Goal: Task Accomplishment & Management: Complete application form

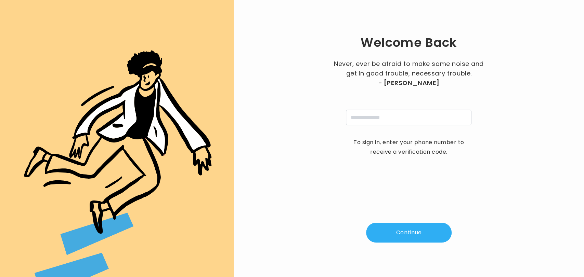
click at [391, 126] on div "Welcome Back Never, ever be afraid to make some noise and get in good trouble, …" at bounding box center [408, 138] width 328 height 255
click at [391, 121] on input "tel" at bounding box center [408, 118] width 125 height 16
type input "**********"
click at [399, 223] on button "Continue" at bounding box center [408, 233] width 85 height 20
type input "*"
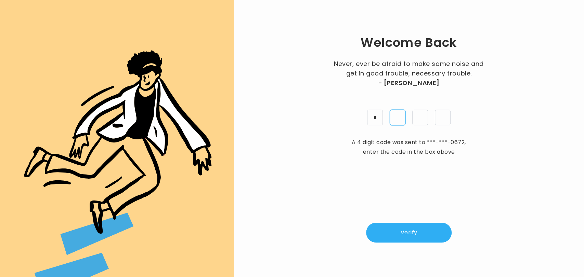
type input "*"
click at [399, 223] on button "Verify" at bounding box center [408, 233] width 85 height 20
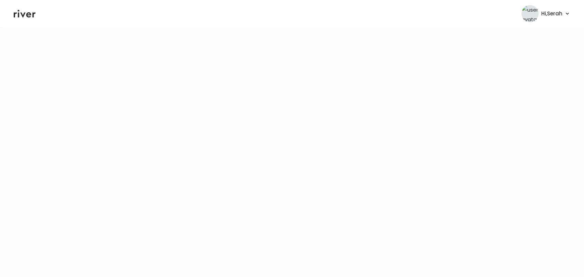
click at [25, 17] on icon at bounding box center [25, 14] width 22 height 10
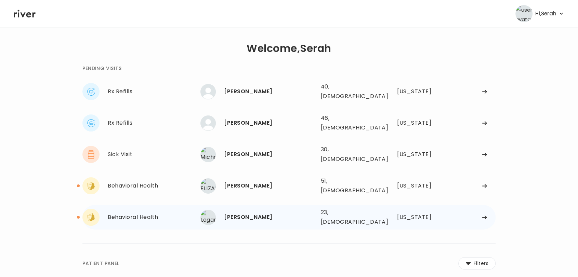
click at [262, 213] on div "[PERSON_NAME]" at bounding box center [269, 218] width 91 height 10
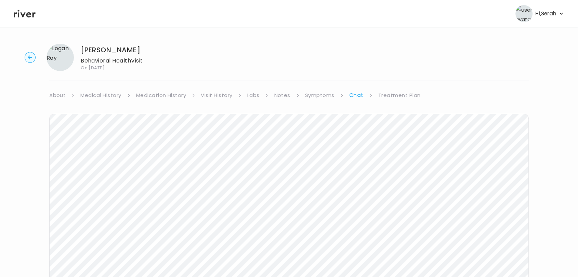
scroll to position [103, 0]
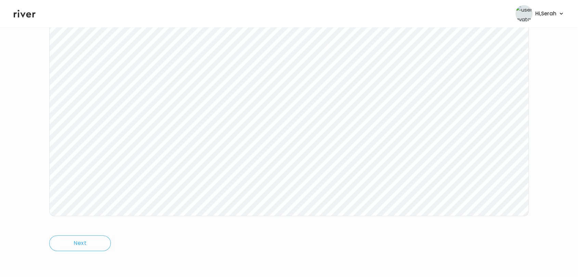
click at [34, 18] on icon at bounding box center [25, 14] width 22 height 10
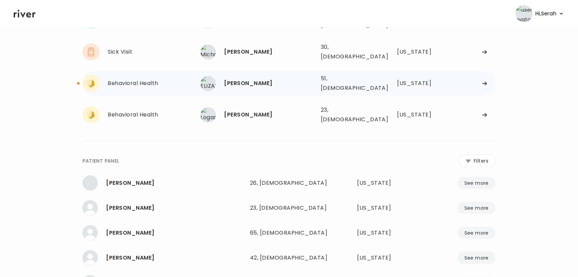
scroll to position [98, 0]
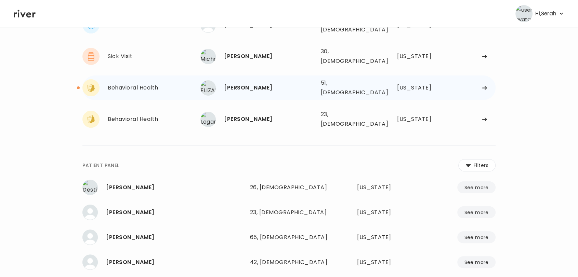
click at [235, 80] on div "ELIZABETH FRALEY 51, Female See more" at bounding box center [257, 87] width 115 height 15
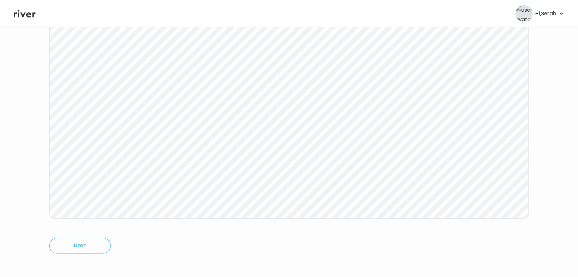
scroll to position [102, 0]
click at [25, 11] on icon at bounding box center [25, 14] width 22 height 10
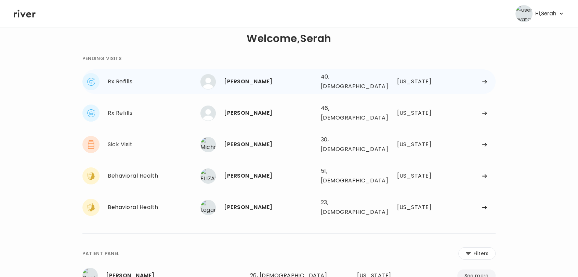
scroll to position [10, 0]
click at [232, 75] on div "Crystal Hall 40, Female See more" at bounding box center [257, 82] width 115 height 15
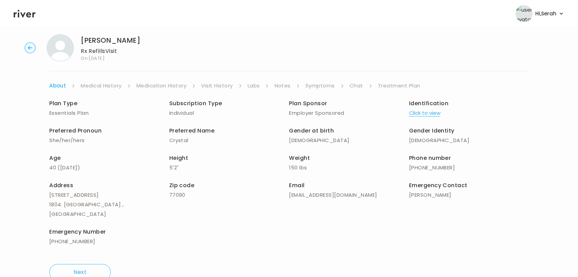
click at [320, 86] on link "Symptoms" at bounding box center [319, 86] width 29 height 10
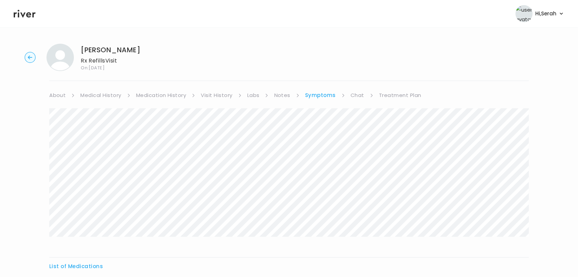
scroll to position [74, 0]
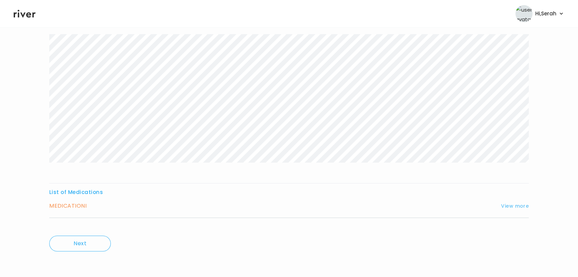
click at [517, 208] on button "View more" at bounding box center [515, 206] width 28 height 8
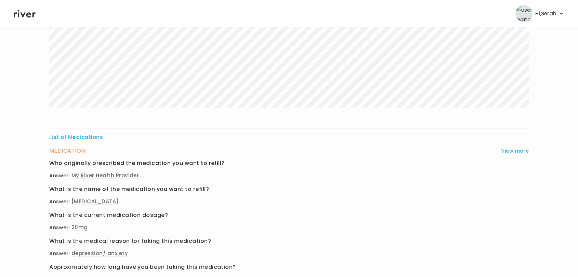
scroll to position [0, 0]
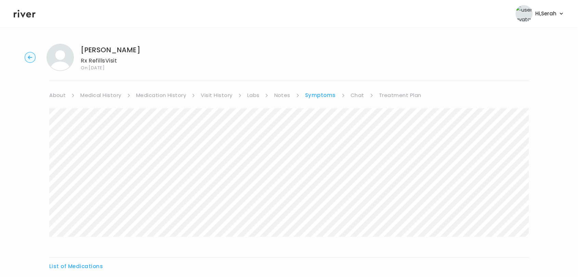
click at [164, 93] on link "Medication History" at bounding box center [161, 96] width 50 height 10
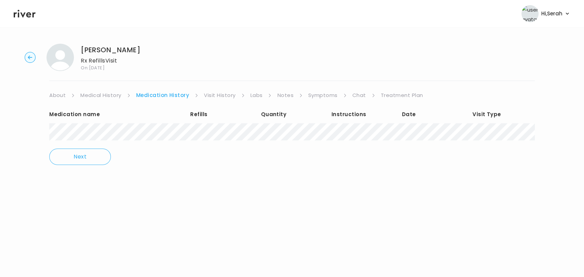
click at [222, 96] on link "Visit History" at bounding box center [219, 96] width 31 height 10
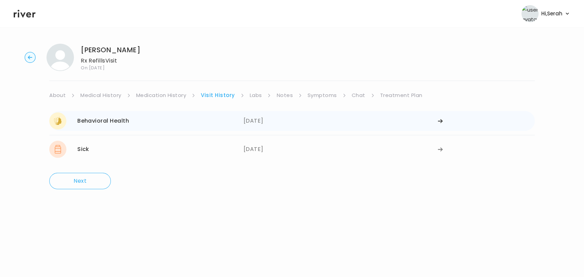
click at [264, 121] on div "08/22/2025" at bounding box center [340, 120] width 194 height 17
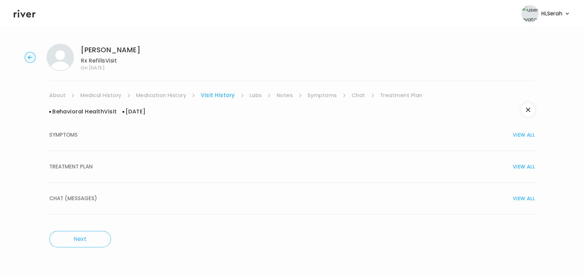
click at [244, 194] on div "CHAT (MESSAGES) VIEW ALL" at bounding box center [291, 199] width 485 height 10
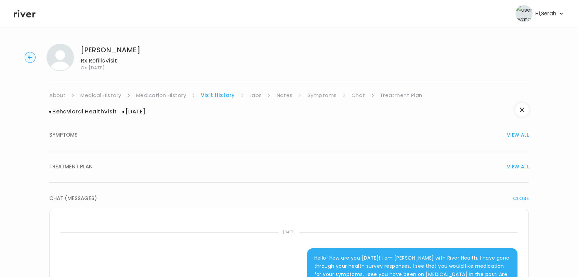
click at [317, 95] on link "Symptoms" at bounding box center [321, 96] width 29 height 10
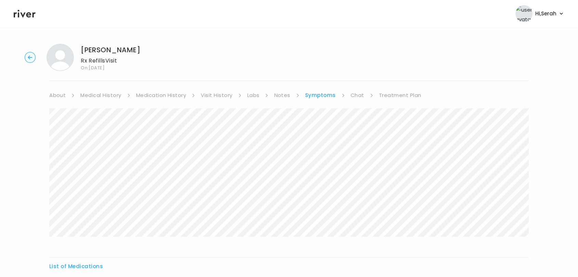
click at [366, 95] on li "Chat" at bounding box center [361, 96] width 23 height 10
click at [357, 94] on link "Chat" at bounding box center [357, 96] width 14 height 10
click at [336, 96] on li "Symptoms" at bounding box center [324, 96] width 39 height 10
click at [325, 95] on link "Symptoms" at bounding box center [319, 96] width 29 height 10
click at [399, 96] on link "Treatment Plan" at bounding box center [400, 96] width 42 height 10
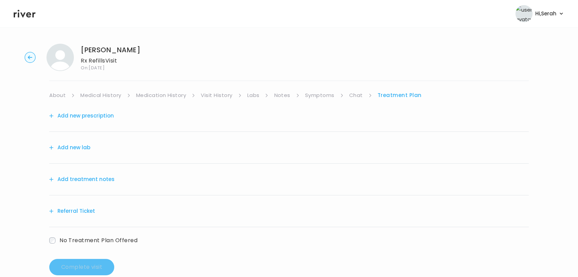
click at [71, 118] on button "Add new prescription" at bounding box center [81, 116] width 65 height 10
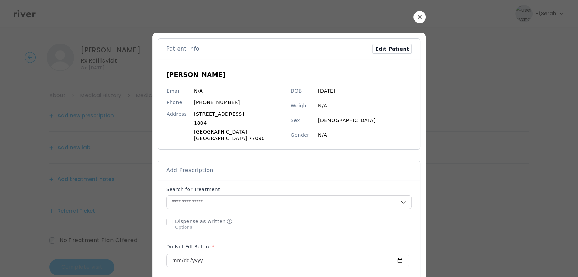
click at [413, 19] on button "button" at bounding box center [419, 17] width 12 height 12
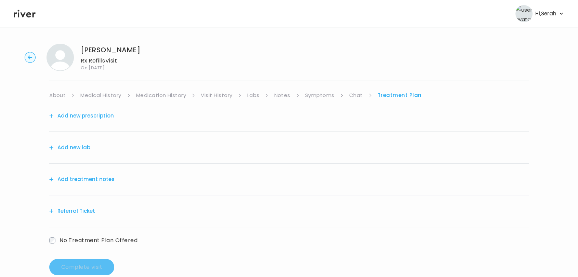
click at [172, 95] on link "Medication History" at bounding box center [161, 96] width 50 height 10
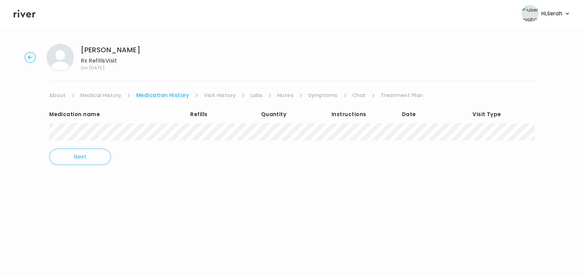
click at [380, 97] on link "Treatment Plan" at bounding box center [401, 96] width 42 height 10
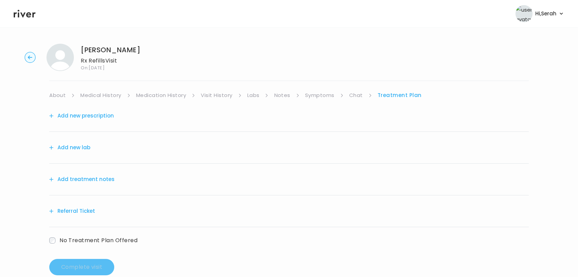
click at [99, 115] on button "Add new prescription" at bounding box center [81, 116] width 65 height 10
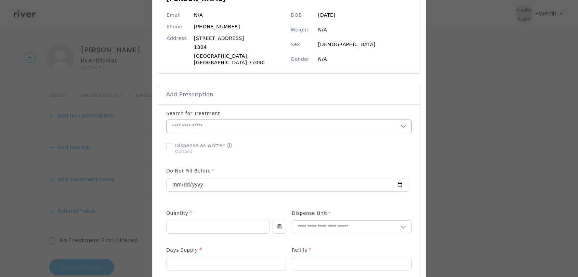
scroll to position [77, 0]
click at [227, 123] on input "text" at bounding box center [283, 125] width 234 height 13
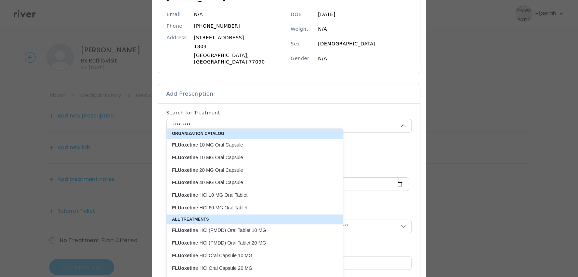
click at [221, 169] on p "FLUoxetin e 20 MG Oral Capsule" at bounding box center [250, 170] width 157 height 6
type input "**********"
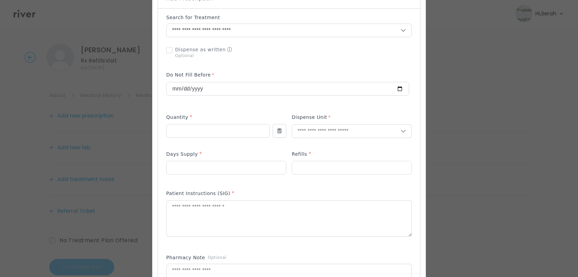
scroll to position [172, 0]
click at [203, 124] on input "number" at bounding box center [217, 130] width 103 height 13
type input "**"
type input "***"
click at [306, 151] on p "Capsule" at bounding box center [336, 152] width 90 height 10
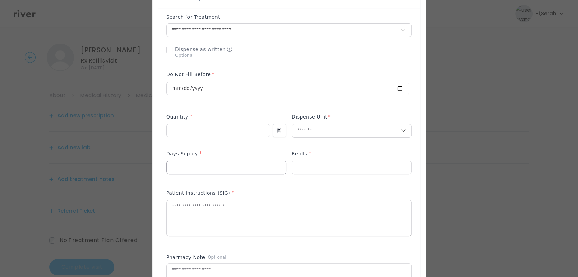
click at [229, 161] on input "number" at bounding box center [225, 167] width 119 height 13
type input "**"
type input "*"
click at [221, 215] on textarea at bounding box center [288, 218] width 245 height 36
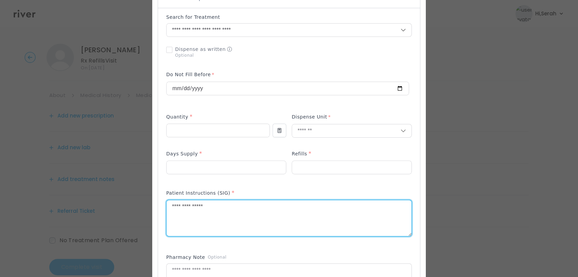
scroll to position [283, 0]
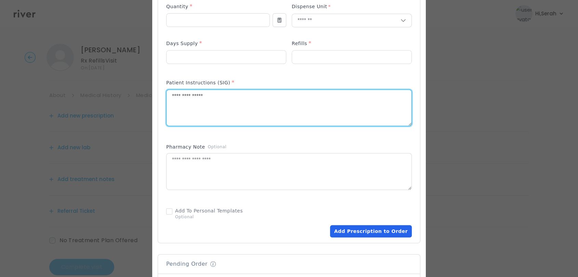
type textarea "**********"
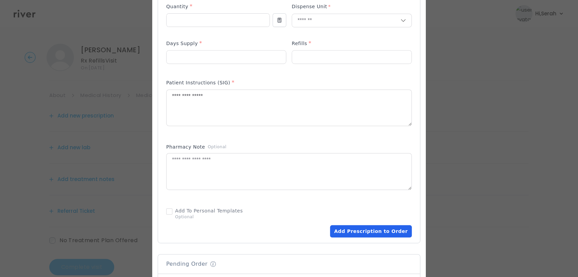
click at [370, 225] on button "Add Prescription to Order" at bounding box center [371, 231] width 82 height 12
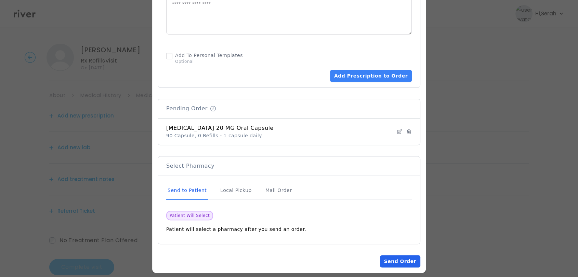
click at [388, 257] on button "Send Order" at bounding box center [400, 261] width 40 height 12
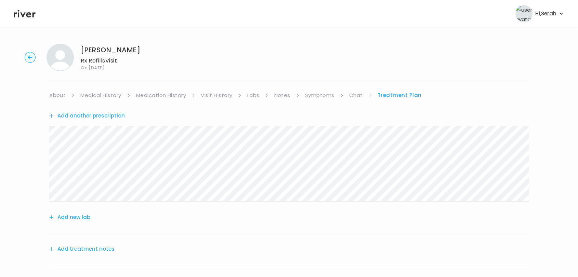
click at [97, 248] on button "Add treatment notes" at bounding box center [81, 249] width 65 height 10
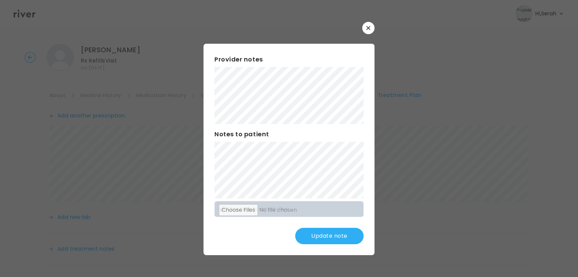
click at [339, 242] on button "Update note" at bounding box center [329, 236] width 68 height 16
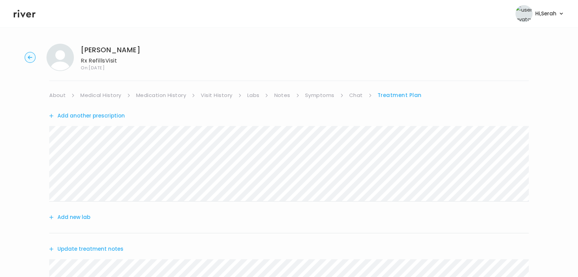
scroll to position [158, 0]
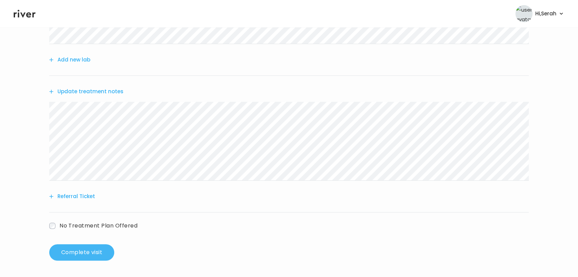
click at [84, 253] on button "Complete visit" at bounding box center [81, 252] width 65 height 16
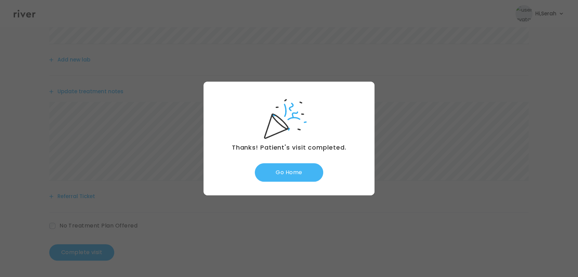
click at [298, 173] on button "Go Home" at bounding box center [289, 172] width 68 height 18
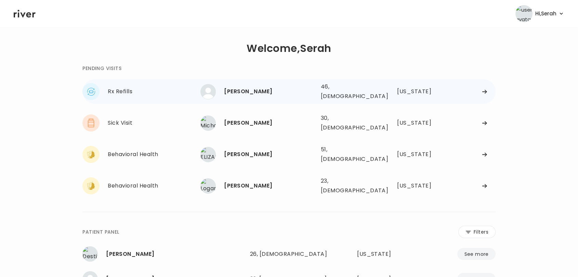
click at [245, 87] on div "Sara Willott" at bounding box center [269, 92] width 91 height 10
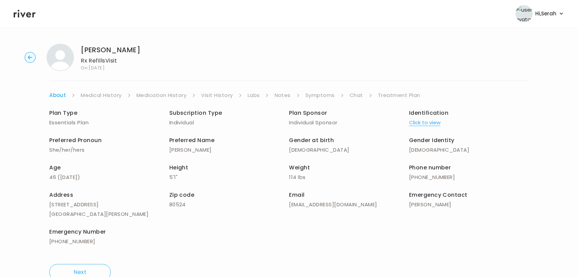
click at [326, 95] on link "Symptoms" at bounding box center [319, 96] width 29 height 10
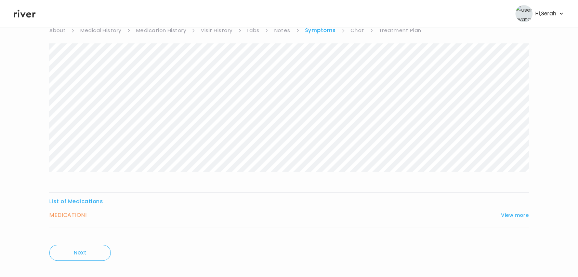
scroll to position [74, 0]
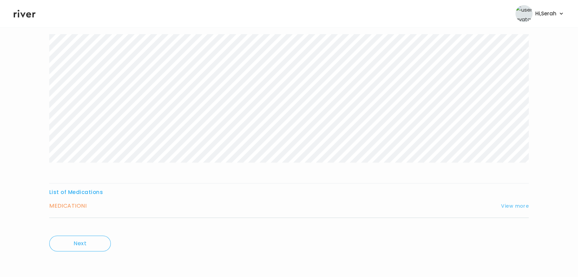
click at [510, 207] on button "View more" at bounding box center [515, 206] width 28 height 8
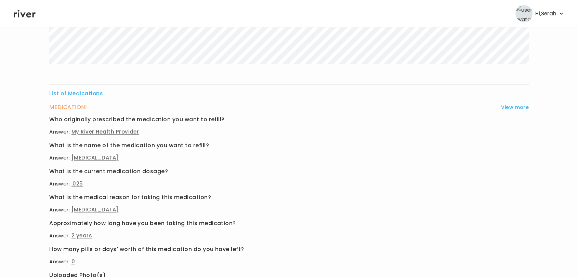
scroll to position [258, 0]
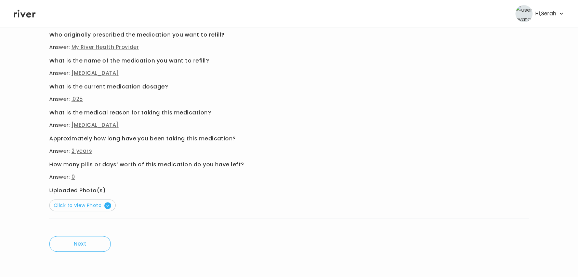
click at [108, 205] on icon "button" at bounding box center [107, 205] width 3 height 3
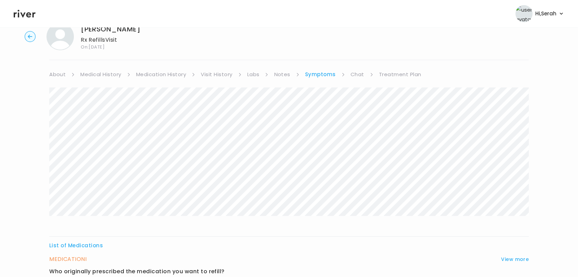
scroll to position [0, 0]
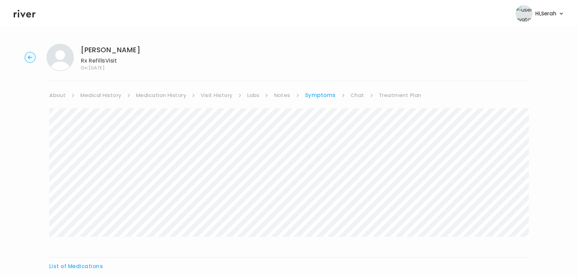
click at [111, 91] on link "Medical History" at bounding box center [100, 96] width 41 height 10
click at [159, 96] on link "Medication History" at bounding box center [164, 96] width 50 height 10
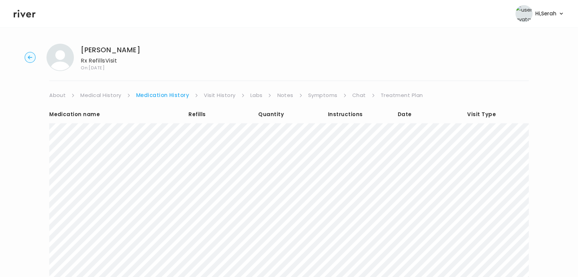
click at [354, 96] on link "Chat" at bounding box center [359, 96] width 14 height 10
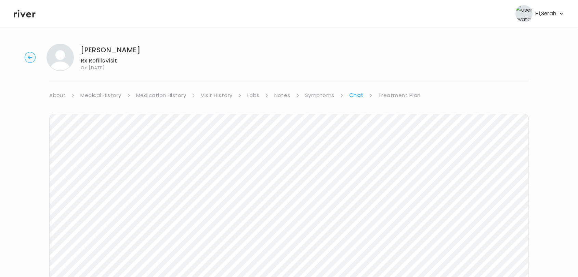
click at [162, 96] on link "Medication History" at bounding box center [161, 96] width 50 height 10
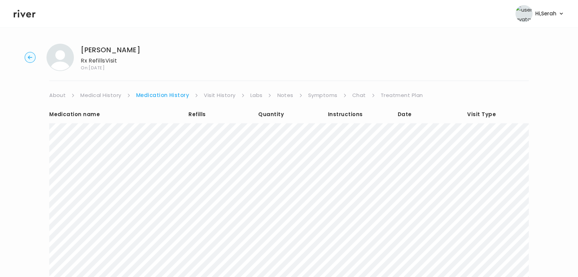
click at [320, 97] on link "Symptoms" at bounding box center [322, 96] width 29 height 10
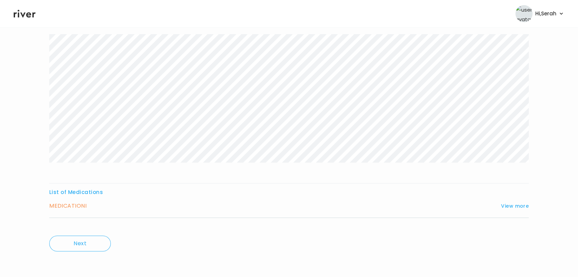
scroll to position [49, 0]
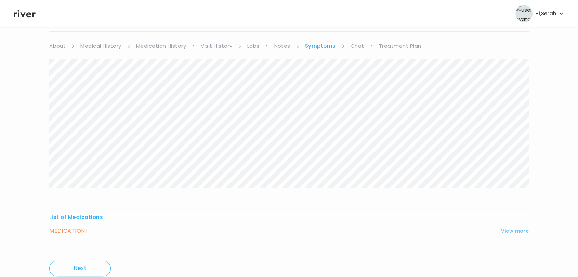
click at [508, 229] on button "View more" at bounding box center [515, 231] width 28 height 8
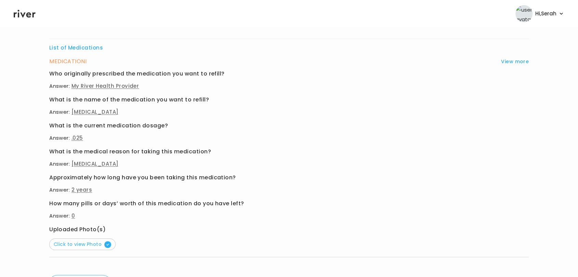
scroll to position [219, 0]
click at [86, 244] on span "Click to view Photo" at bounding box center [82, 244] width 57 height 7
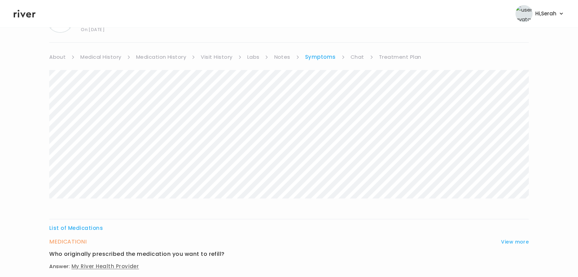
scroll to position [0, 0]
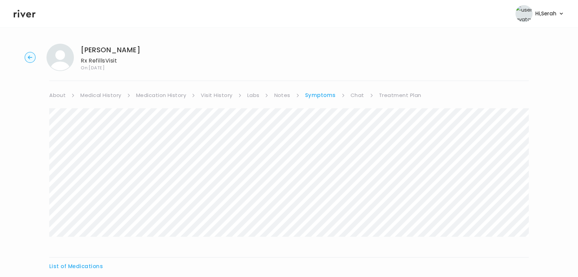
click at [353, 94] on link "Chat" at bounding box center [357, 96] width 14 height 10
click at [396, 92] on link "Treatment Plan" at bounding box center [399, 96] width 42 height 10
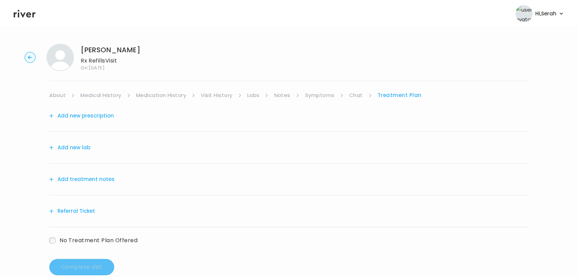
click at [107, 113] on button "Add new prescription" at bounding box center [81, 116] width 65 height 10
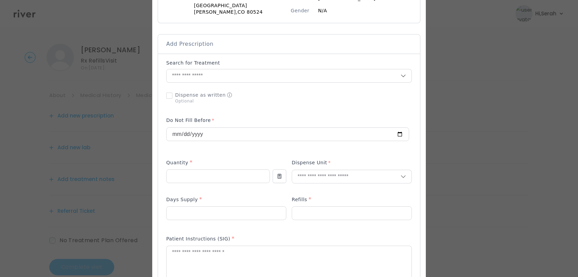
scroll to position [119, 0]
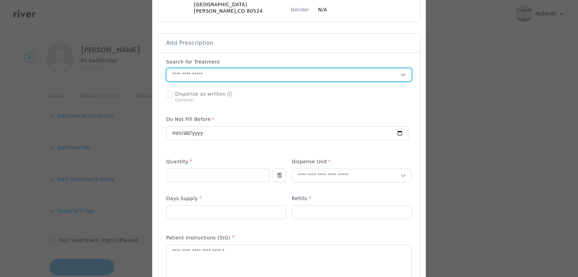
click at [237, 70] on input "text" at bounding box center [283, 74] width 234 height 13
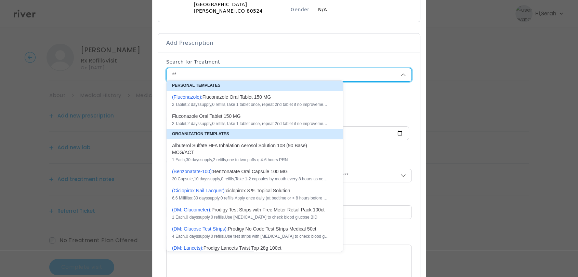
type input "*"
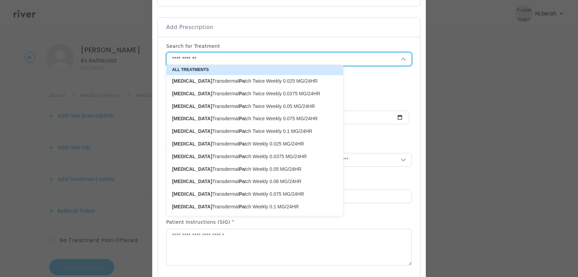
scroll to position [135, 0]
click at [268, 78] on p "Estradiol Transdermal Pa tch Twice Weekly 0.025 MG/24HR" at bounding box center [250, 81] width 157 height 6
type input "**********"
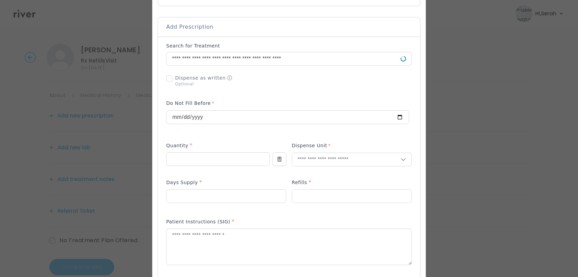
click at [268, 78] on div "Add Prescription to Order" at bounding box center [288, 209] width 245 height 334
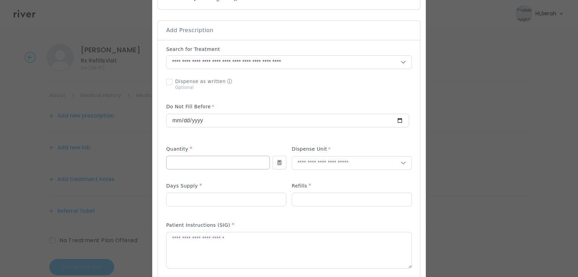
click at [240, 157] on input "number" at bounding box center [217, 162] width 103 height 13
type input "**"
click at [306, 197] on p "Patch" at bounding box center [336, 199] width 90 height 10
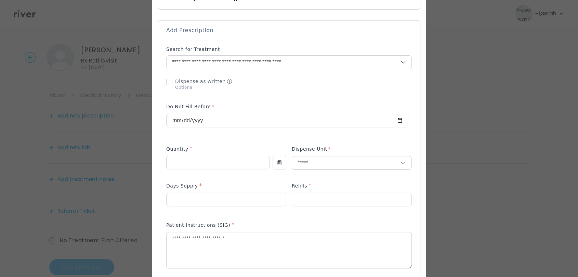
click at [230, 182] on div "Days Supply *" at bounding box center [226, 187] width 120 height 11
click at [224, 193] on input "number" at bounding box center [225, 199] width 119 height 13
type input "**"
type input "*"
click at [216, 242] on textarea at bounding box center [288, 250] width 245 height 36
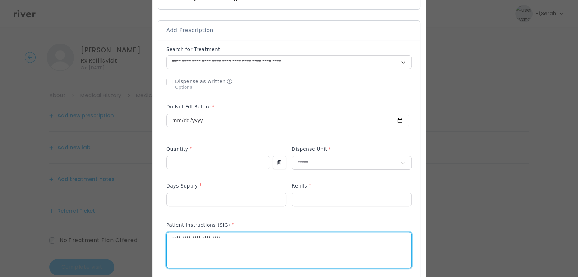
type textarea "**********"
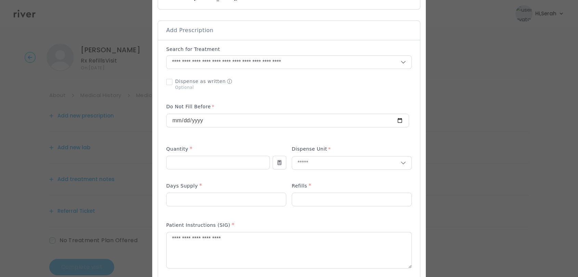
click at [262, 221] on div "Patient Instructions (SIG) *" at bounding box center [288, 226] width 245 height 11
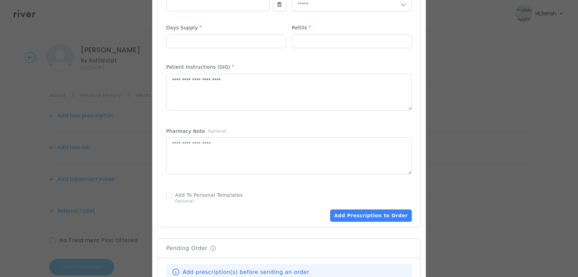
scroll to position [291, 0]
click at [346, 208] on button "Add Prescription to Order" at bounding box center [371, 214] width 82 height 12
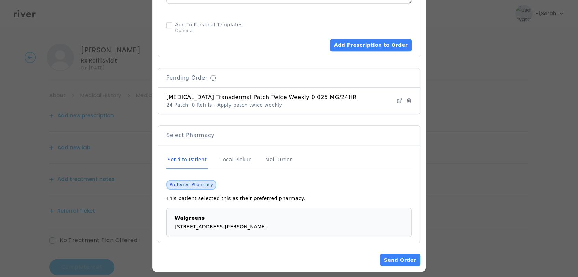
scroll to position [462, 0]
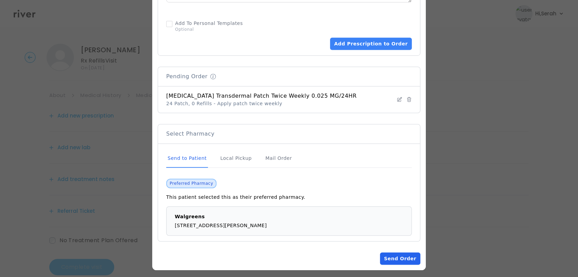
click at [382, 254] on button "Send Order" at bounding box center [400, 259] width 40 height 12
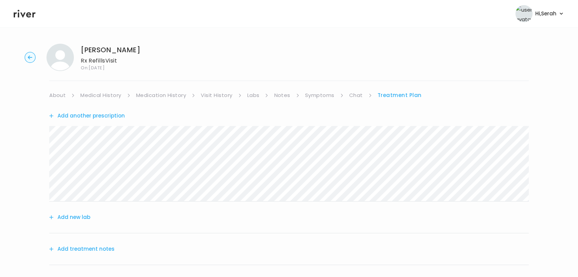
scroll to position [84, 0]
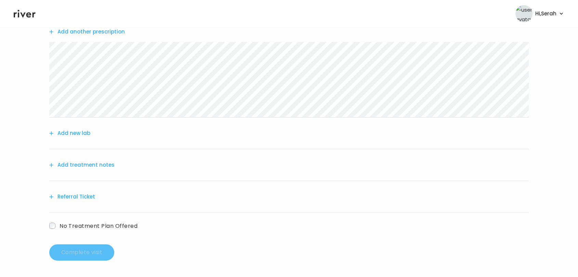
click at [110, 165] on button "Add treatment notes" at bounding box center [81, 165] width 65 height 10
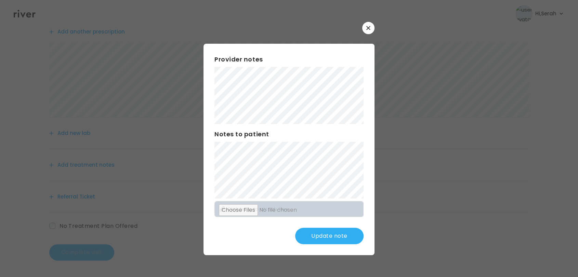
click at [319, 236] on button "Update note" at bounding box center [329, 236] width 68 height 16
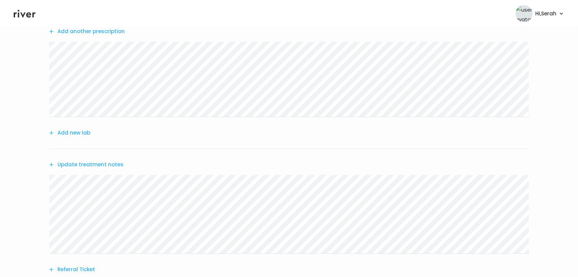
scroll to position [158, 0]
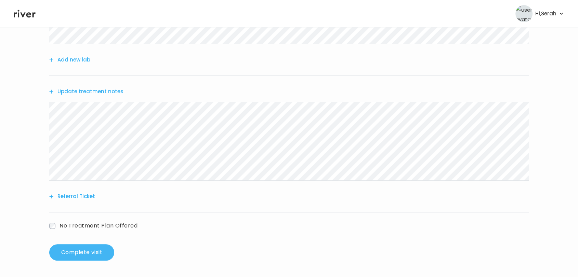
click at [77, 257] on button "Complete visit" at bounding box center [81, 252] width 65 height 16
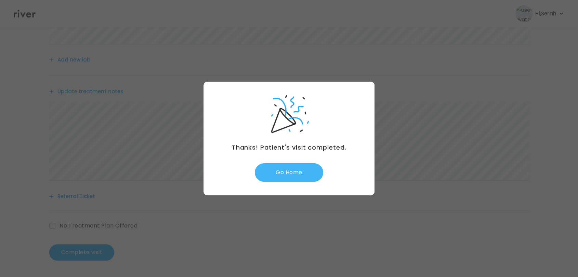
click at [287, 178] on button "Go Home" at bounding box center [289, 172] width 68 height 18
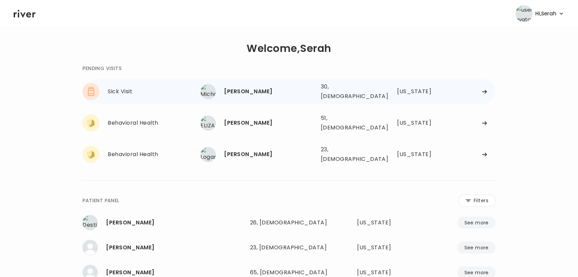
click at [253, 94] on div "Michael Speid" at bounding box center [269, 92] width 91 height 10
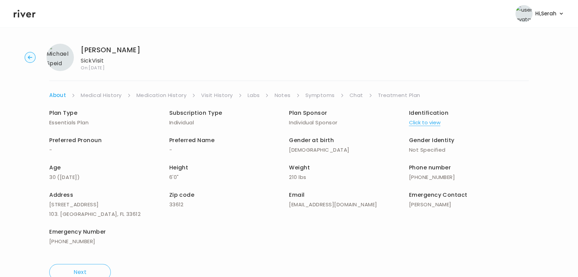
scroll to position [19, 0]
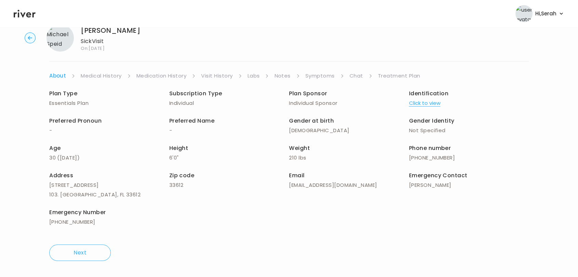
click at [355, 75] on link "Chat" at bounding box center [356, 76] width 14 height 10
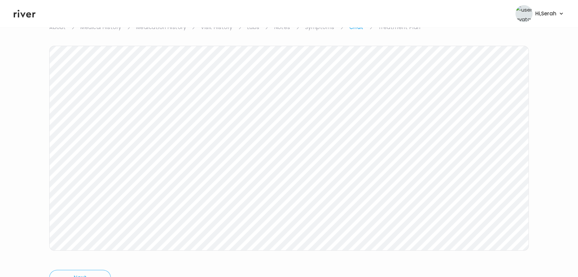
scroll to position [97, 0]
click at [21, 12] on icon at bounding box center [25, 14] width 22 height 10
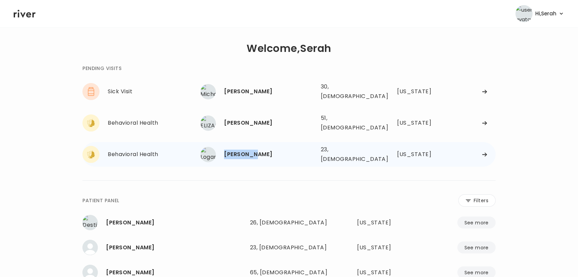
drag, startPoint x: 256, startPoint y: 147, endPoint x: 224, endPoint y: 147, distance: 32.8
click at [224, 147] on div "Logan Roy 23, Male See more" at bounding box center [257, 154] width 115 height 15
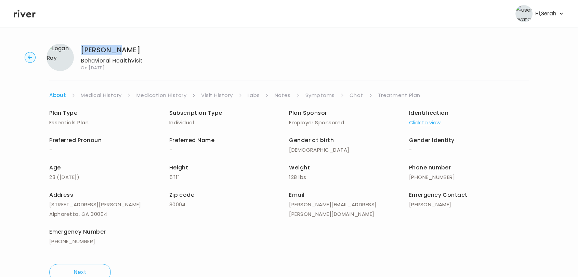
drag, startPoint x: 119, startPoint y: 50, endPoint x: 77, endPoint y: 49, distance: 41.4
click at [77, 49] on div "Logan Roy Behavioral Health Visit On: 22 Sep 2025" at bounding box center [94, 57] width 96 height 27
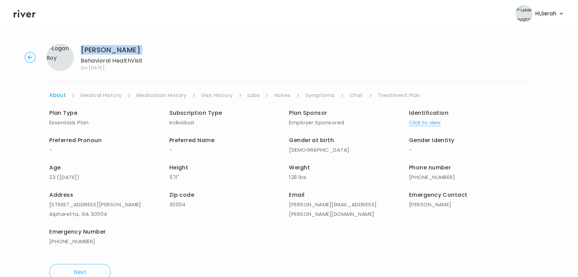
click at [77, 49] on div "Logan Roy Behavioral Health Visit On: 22 Sep 2025" at bounding box center [94, 57] width 96 height 27
click at [331, 96] on link "Symptoms" at bounding box center [319, 96] width 29 height 10
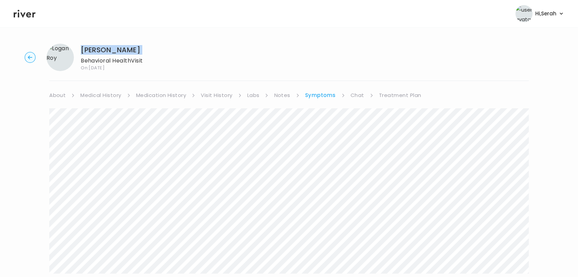
click at [356, 93] on link "Chat" at bounding box center [357, 96] width 14 height 10
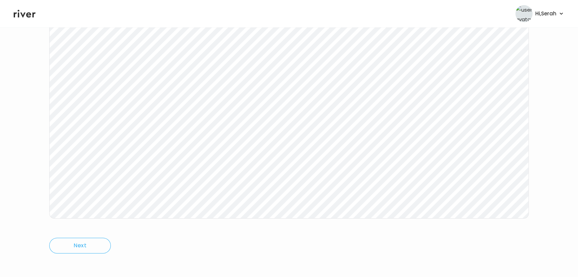
scroll to position [103, 0]
click at [25, 14] on icon at bounding box center [25, 14] width 22 height 10
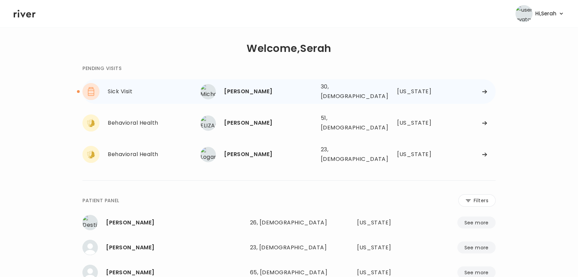
click at [251, 87] on div "[PERSON_NAME]" at bounding box center [269, 92] width 91 height 10
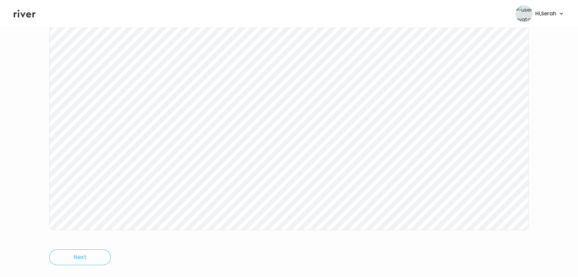
scroll to position [103, 0]
click at [27, 22] on header "Hi, Serah Profile Logout" at bounding box center [289, 13] width 578 height 27
click at [24, 16] on icon at bounding box center [25, 14] width 22 height 10
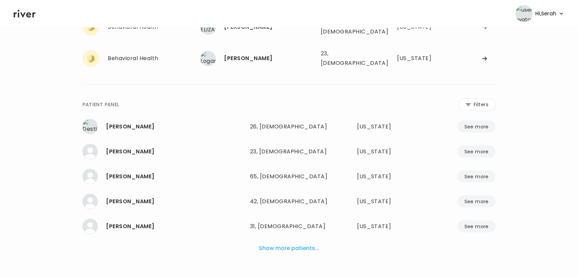
scroll to position [1, 0]
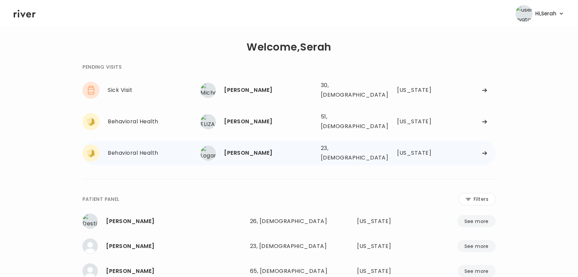
click at [234, 146] on div "Logan Roy 23, Male See more" at bounding box center [257, 153] width 115 height 15
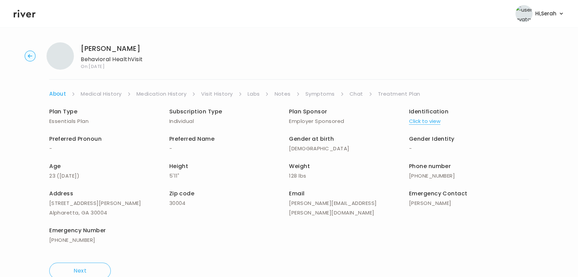
click at [234, 137] on div "Preferred Name -" at bounding box center [229, 143] width 120 height 19
click at [386, 92] on link "Treatment Plan" at bounding box center [399, 94] width 42 height 10
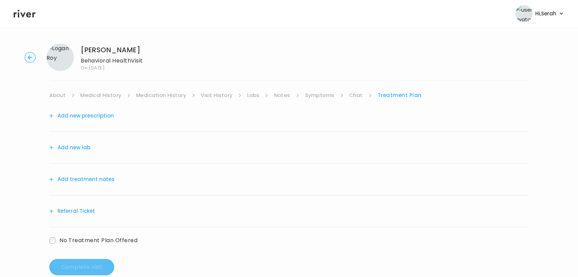
click at [315, 95] on link "Symptoms" at bounding box center [319, 96] width 29 height 10
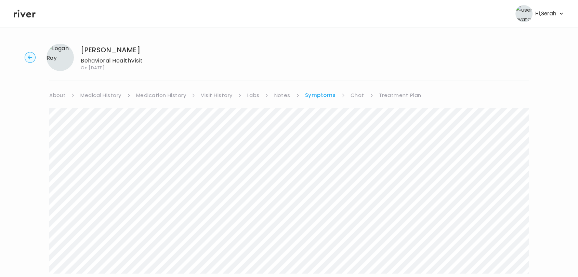
click at [396, 98] on link "Treatment Plan" at bounding box center [400, 96] width 42 height 10
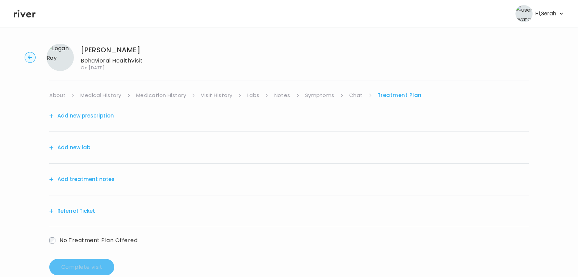
click at [74, 211] on button "Referral Ticket" at bounding box center [72, 211] width 46 height 10
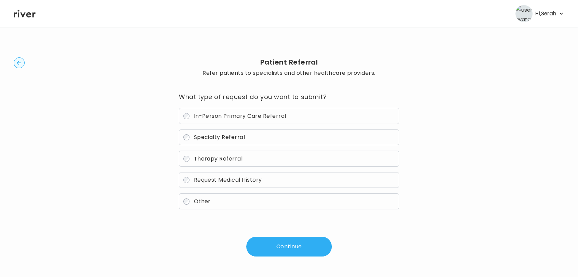
click at [200, 140] on span "Specialty Referral" at bounding box center [218, 137] width 51 height 8
click at [277, 245] on button "Continue" at bounding box center [288, 247] width 85 height 20
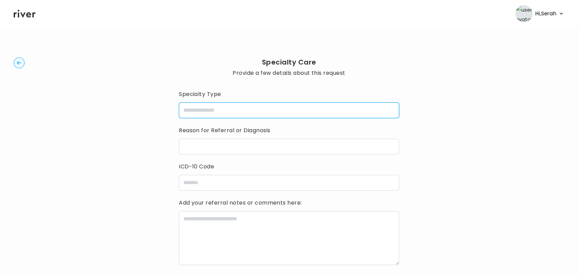
click at [230, 113] on input "specialtyType" at bounding box center [289, 111] width 220 height 16
type input "**********"
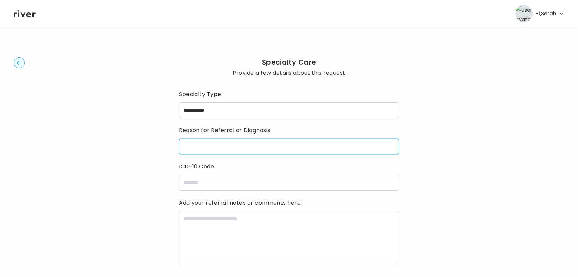
click at [226, 146] on input "reasonForReferral" at bounding box center [289, 147] width 220 height 16
type input "*"
type input "**********"
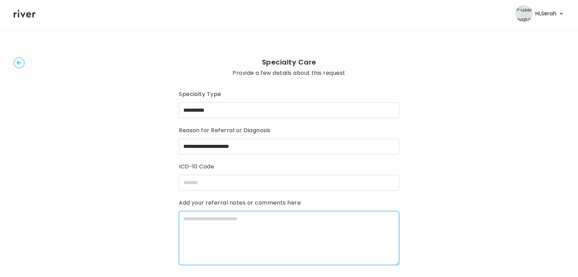
click at [224, 255] on textarea at bounding box center [289, 238] width 220 height 54
type textarea "*"
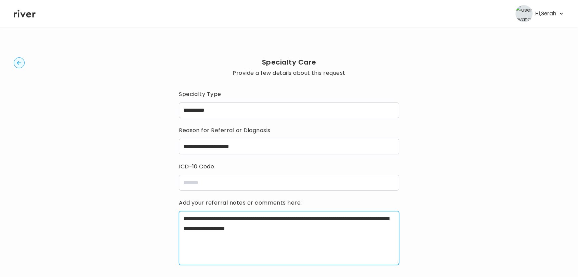
type textarea "**********"
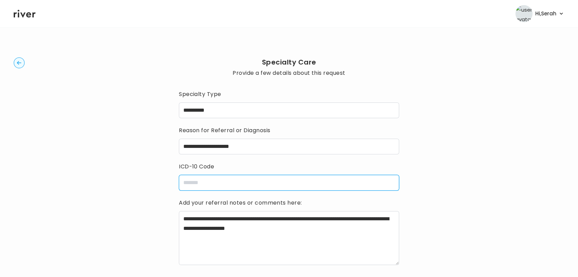
click at [239, 182] on input "icdCode" at bounding box center [289, 183] width 220 height 16
paste input "*****"
type input "*****"
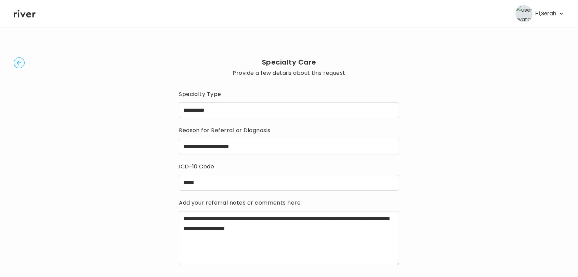
click at [149, 193] on div "**********" at bounding box center [289, 182] width 550 height 288
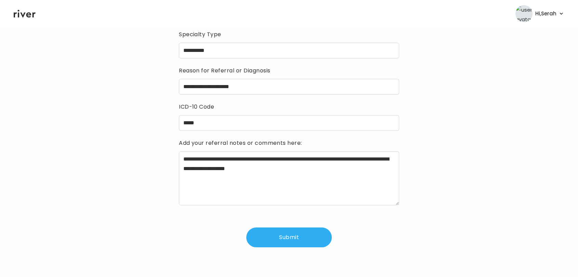
click at [298, 241] on button "Submit" at bounding box center [288, 238] width 85 height 20
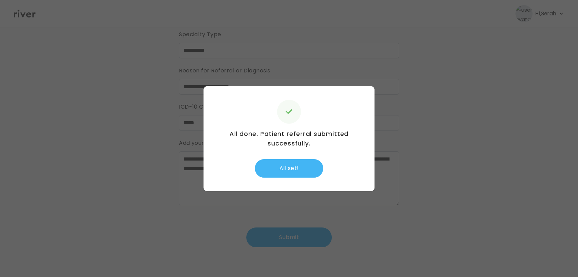
click at [298, 168] on button "All set!" at bounding box center [289, 168] width 68 height 18
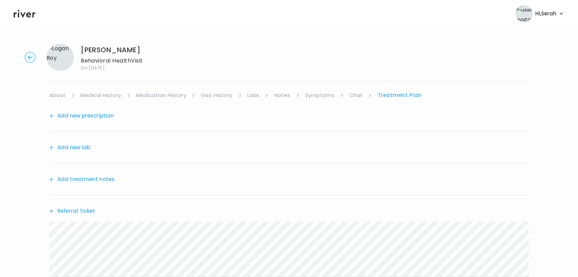
click at [98, 175] on button "Add treatment notes" at bounding box center [81, 180] width 65 height 10
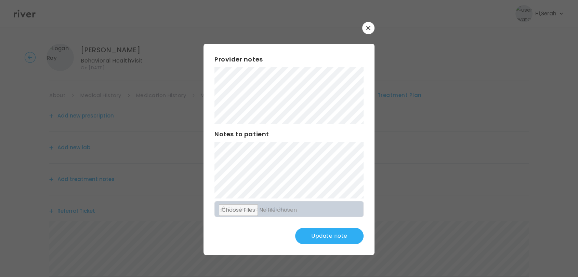
click at [306, 240] on button "Update note" at bounding box center [329, 236] width 68 height 16
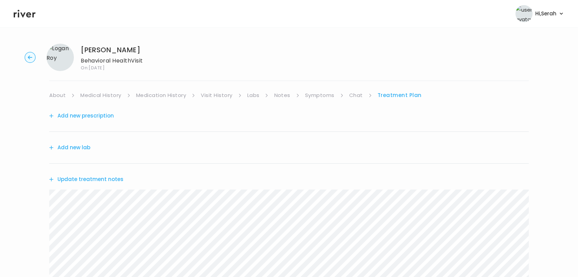
scroll to position [166, 0]
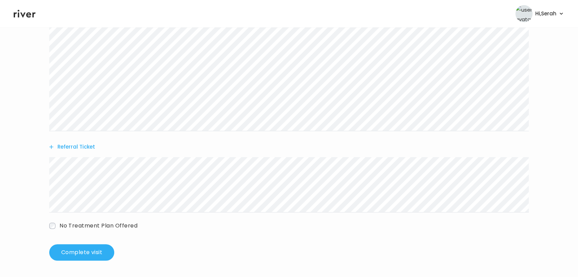
click at [68, 145] on button "Referral Ticket" at bounding box center [72, 147] width 46 height 10
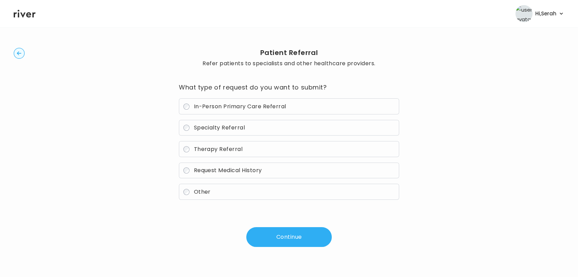
click at [217, 149] on span "Therapy Referral" at bounding box center [217, 149] width 49 height 8
click at [270, 227] on button "Continue" at bounding box center [288, 237] width 85 height 20
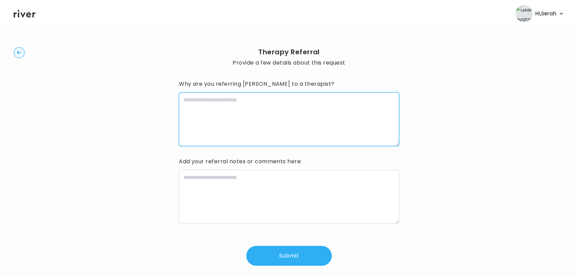
click at [244, 112] on textarea at bounding box center [289, 119] width 220 height 54
type textarea "*"
type textarea "**********"
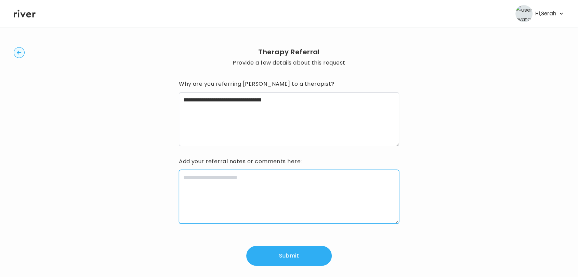
click at [239, 191] on textarea at bounding box center [289, 197] width 220 height 54
type textarea "**********"
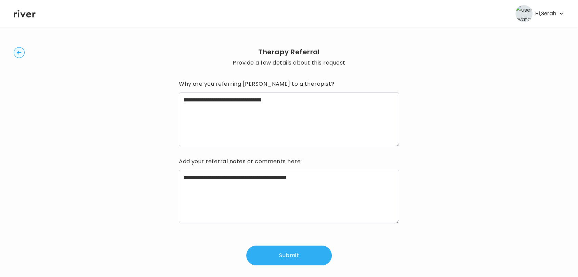
click at [268, 267] on div "**********" at bounding box center [289, 156] width 550 height 257
click at [285, 256] on button "Submit" at bounding box center [288, 256] width 85 height 20
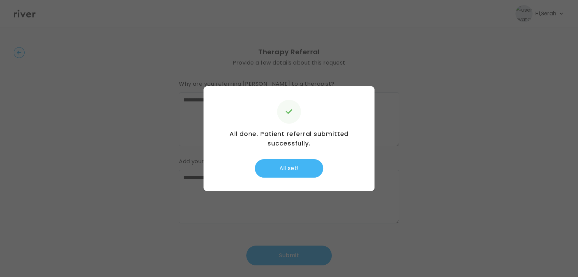
click at [285, 172] on button "All set!" at bounding box center [289, 168] width 68 height 18
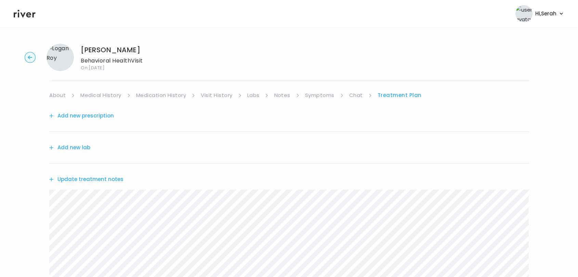
scroll to position [166, 0]
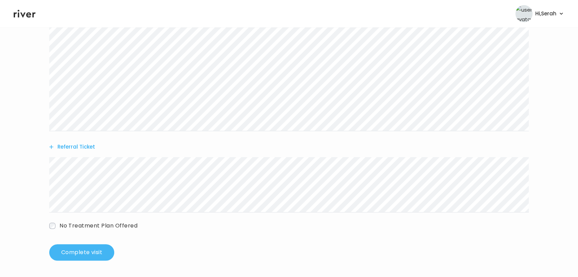
click at [72, 247] on button "Complete visit" at bounding box center [81, 252] width 65 height 16
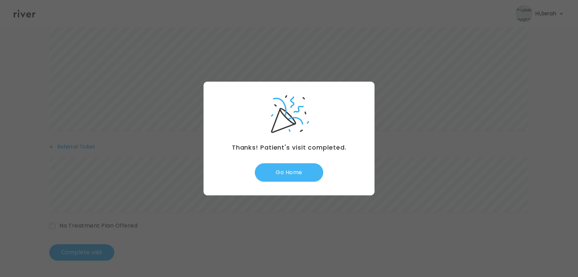
click at [290, 173] on button "Go Home" at bounding box center [289, 172] width 68 height 18
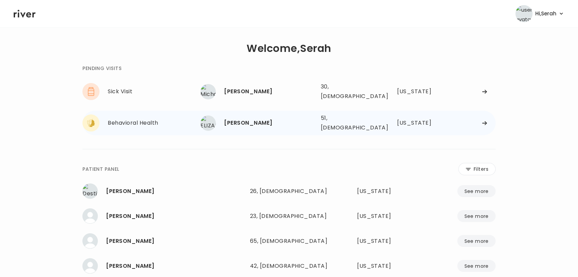
click at [248, 118] on div "[PERSON_NAME]" at bounding box center [269, 123] width 91 height 10
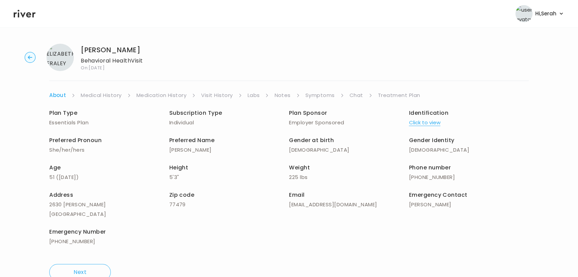
click at [358, 96] on link "Chat" at bounding box center [356, 96] width 14 height 10
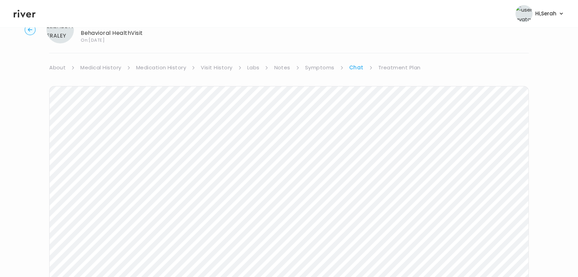
scroll to position [103, 0]
